Goal: Navigation & Orientation: Find specific page/section

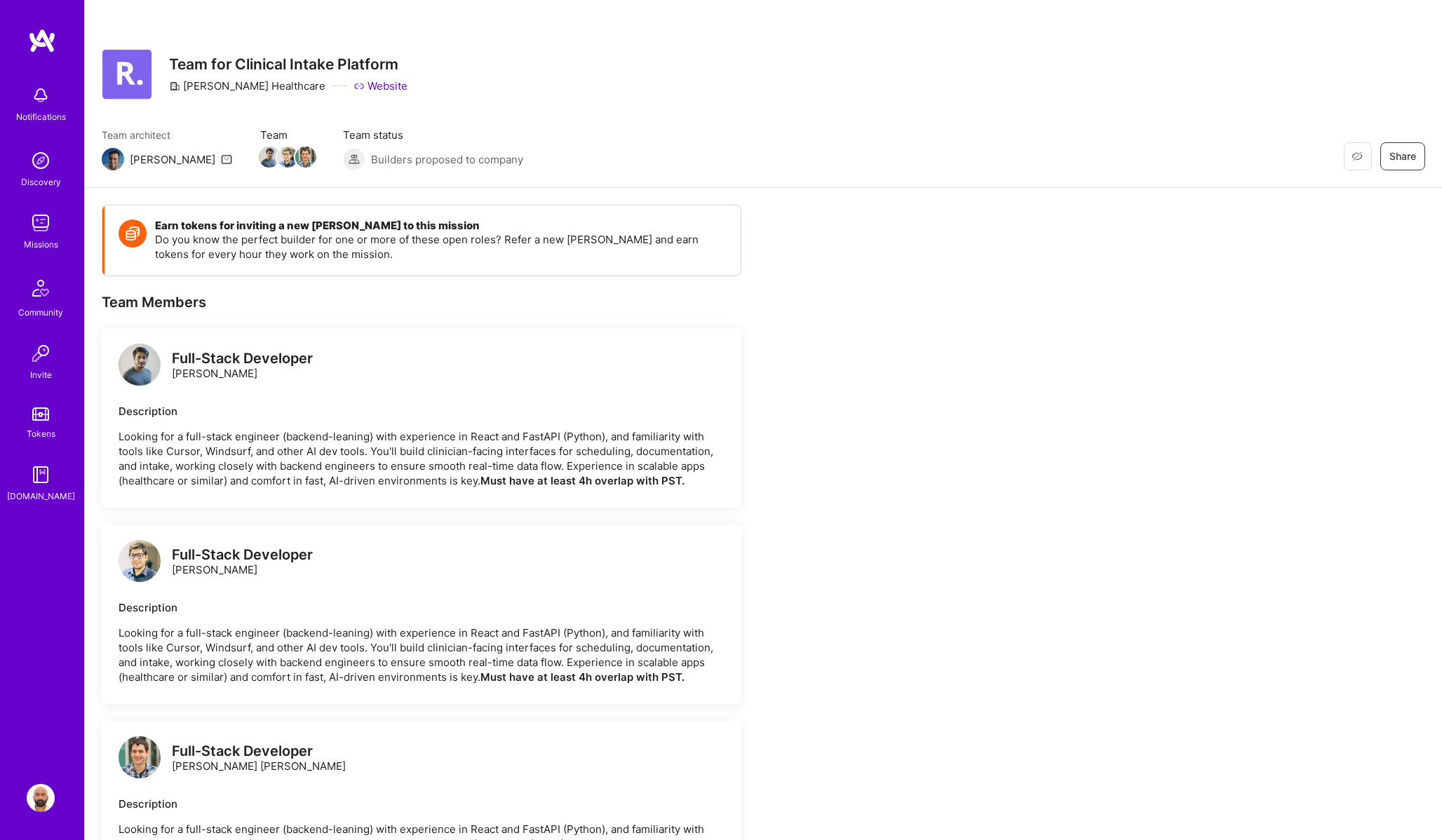
click at [45, 38] on img at bounding box center [42, 41] width 28 height 25
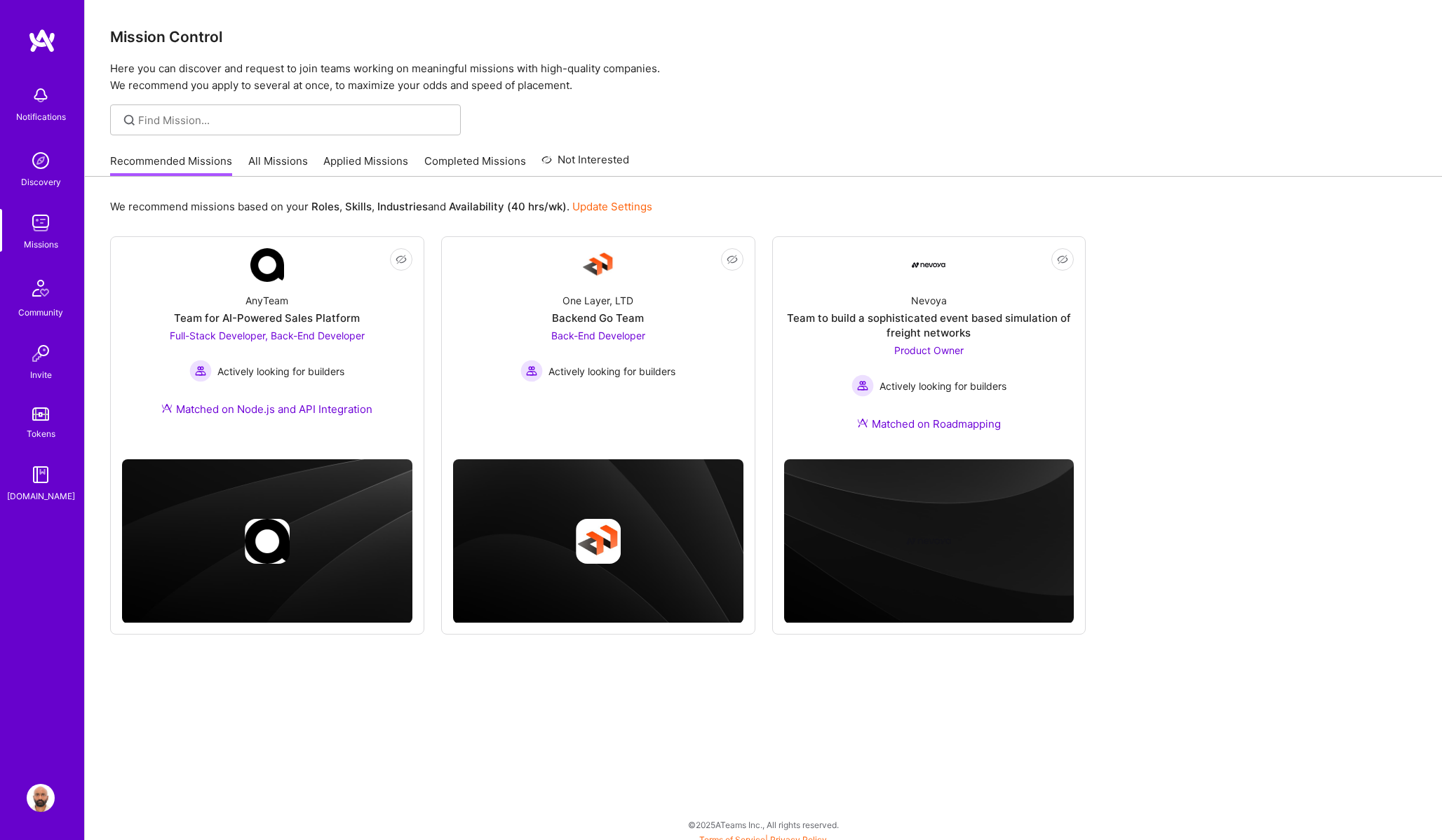
click at [276, 162] on link "All Missions" at bounding box center [279, 165] width 60 height 23
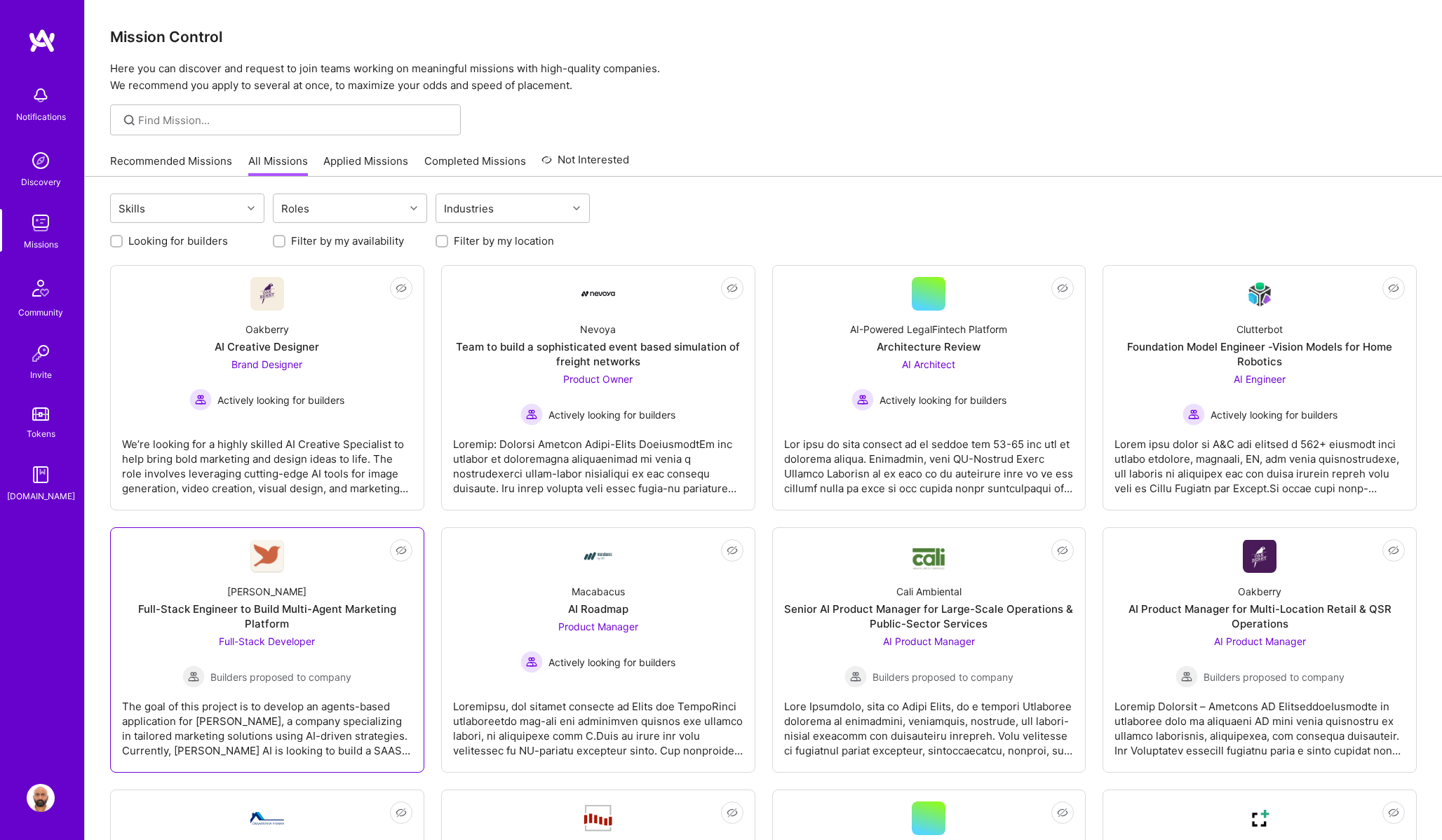
click at [276, 611] on div "Full-Stack Engineer to Build Multi-Agent Marketing Platform" at bounding box center [267, 616] width 290 height 29
